Goal: Task Accomplishment & Management: Use online tool/utility

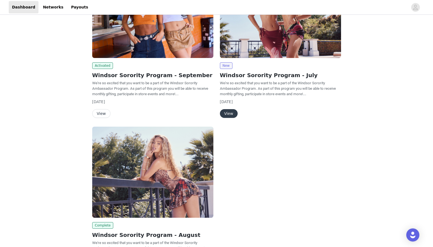
scroll to position [64, 0]
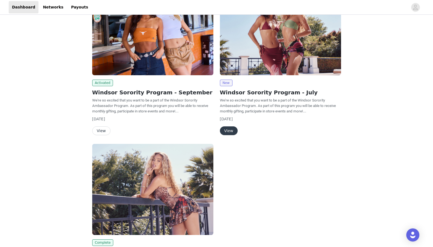
click at [102, 131] on button "View" at bounding box center [101, 130] width 18 height 9
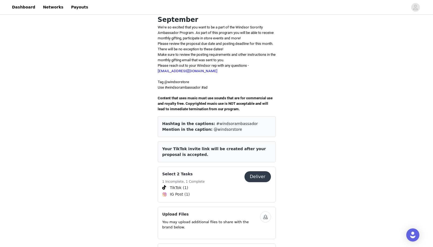
scroll to position [134, 0]
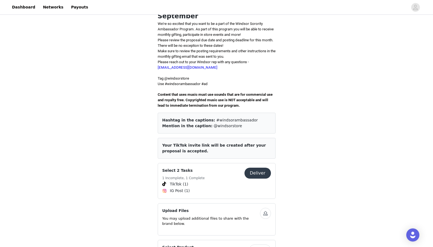
click at [257, 167] on button "Deliver" at bounding box center [258, 172] width 26 height 11
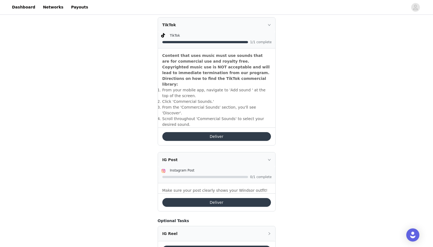
scroll to position [157, 0]
click at [170, 152] on div "IG Post" at bounding box center [216, 159] width 117 height 15
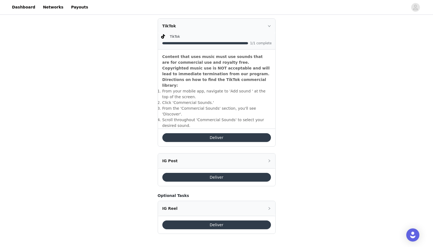
scroll to position [144, 0]
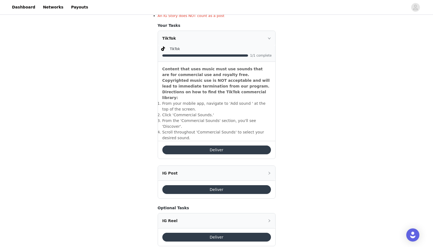
click at [269, 171] on icon "icon: right" at bounding box center [269, 172] width 3 height 3
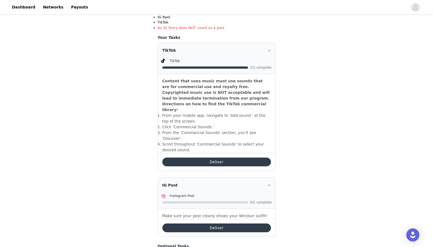
scroll to position [134, 0]
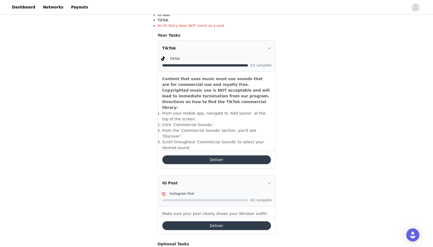
click at [249, 155] on button "Deliver" at bounding box center [216, 159] width 109 height 9
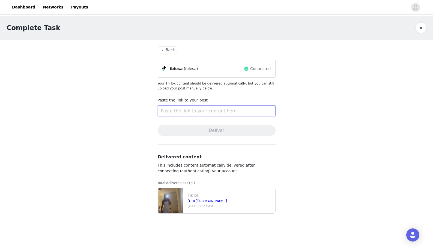
click at [199, 114] on input "text" at bounding box center [217, 110] width 118 height 11
paste input "[URL][DOMAIN_NAME]"
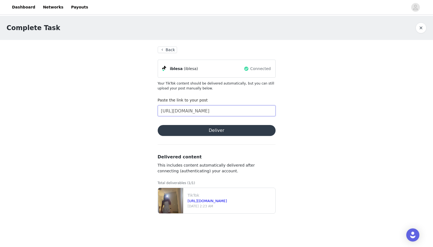
type input "[URL][DOMAIN_NAME]"
click at [212, 130] on button "Deliver" at bounding box center [217, 130] width 118 height 11
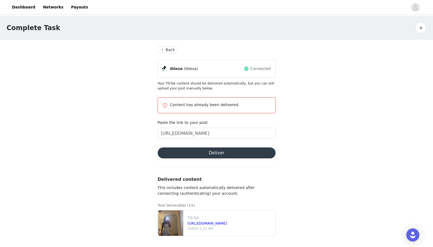
click at [166, 49] on button "Back" at bounding box center [168, 49] width 20 height 7
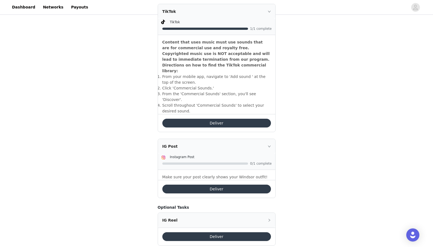
scroll to position [170, 0]
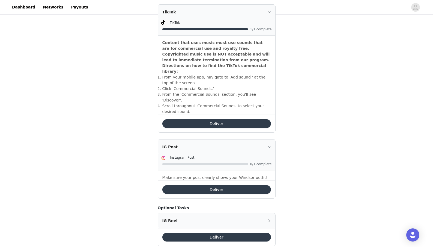
click at [198, 185] on button "Deliver" at bounding box center [216, 189] width 109 height 9
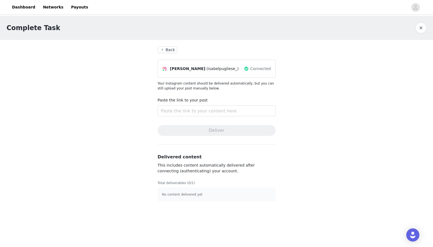
click at [169, 50] on button "Back" at bounding box center [168, 49] width 20 height 7
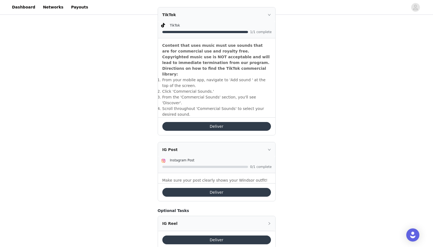
scroll to position [169, 0]
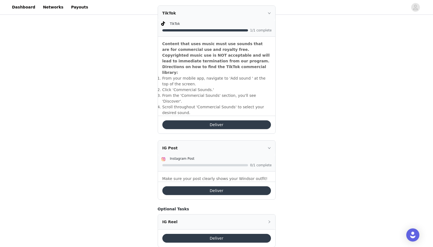
click at [270, 140] on div "IG Post" at bounding box center [216, 147] width 117 height 15
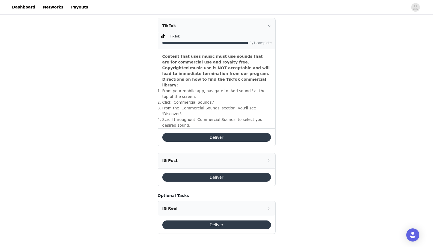
scroll to position [144, 0]
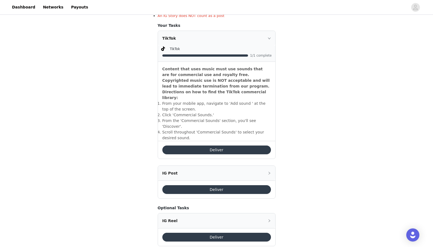
click at [268, 165] on div "IG Post" at bounding box center [216, 172] width 117 height 15
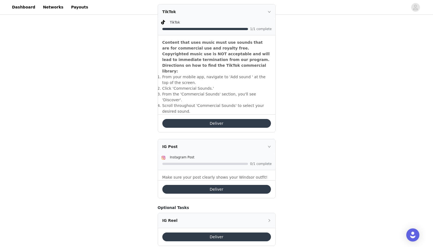
scroll to position [170, 0]
click at [262, 174] on p "Make sure your post clearly shows your Windsor outfit!" at bounding box center [216, 177] width 109 height 6
click at [250, 185] on button "Deliver" at bounding box center [216, 189] width 109 height 9
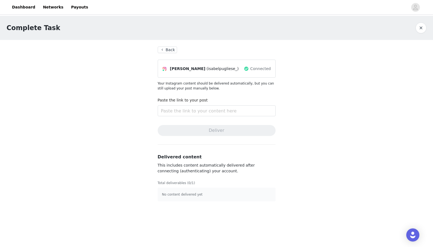
click at [169, 47] on button "Back" at bounding box center [168, 49] width 20 height 7
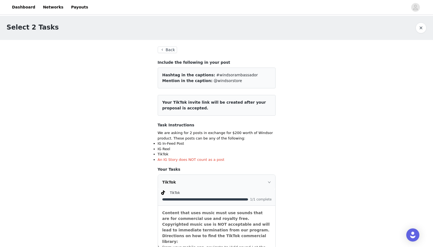
click at [168, 51] on button "Back" at bounding box center [168, 49] width 20 height 7
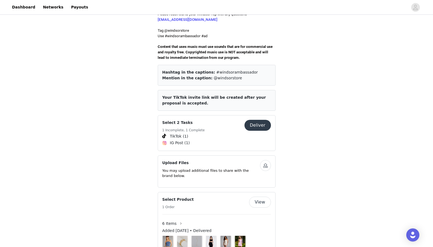
scroll to position [182, 0]
